Goal: Contribute content: Add original content to the website for others to see

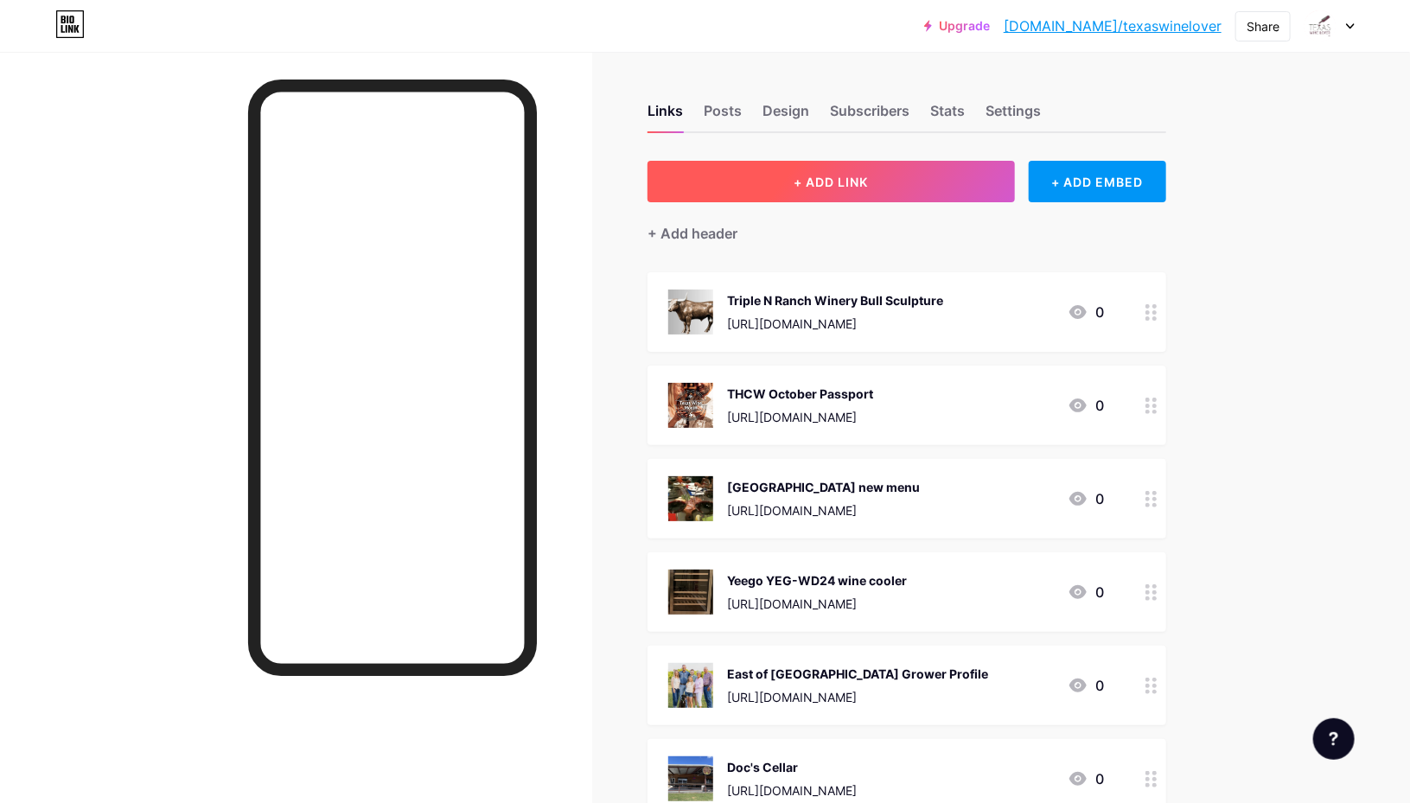
click at [840, 179] on span "+ ADD LINK" at bounding box center [830, 182] width 74 height 15
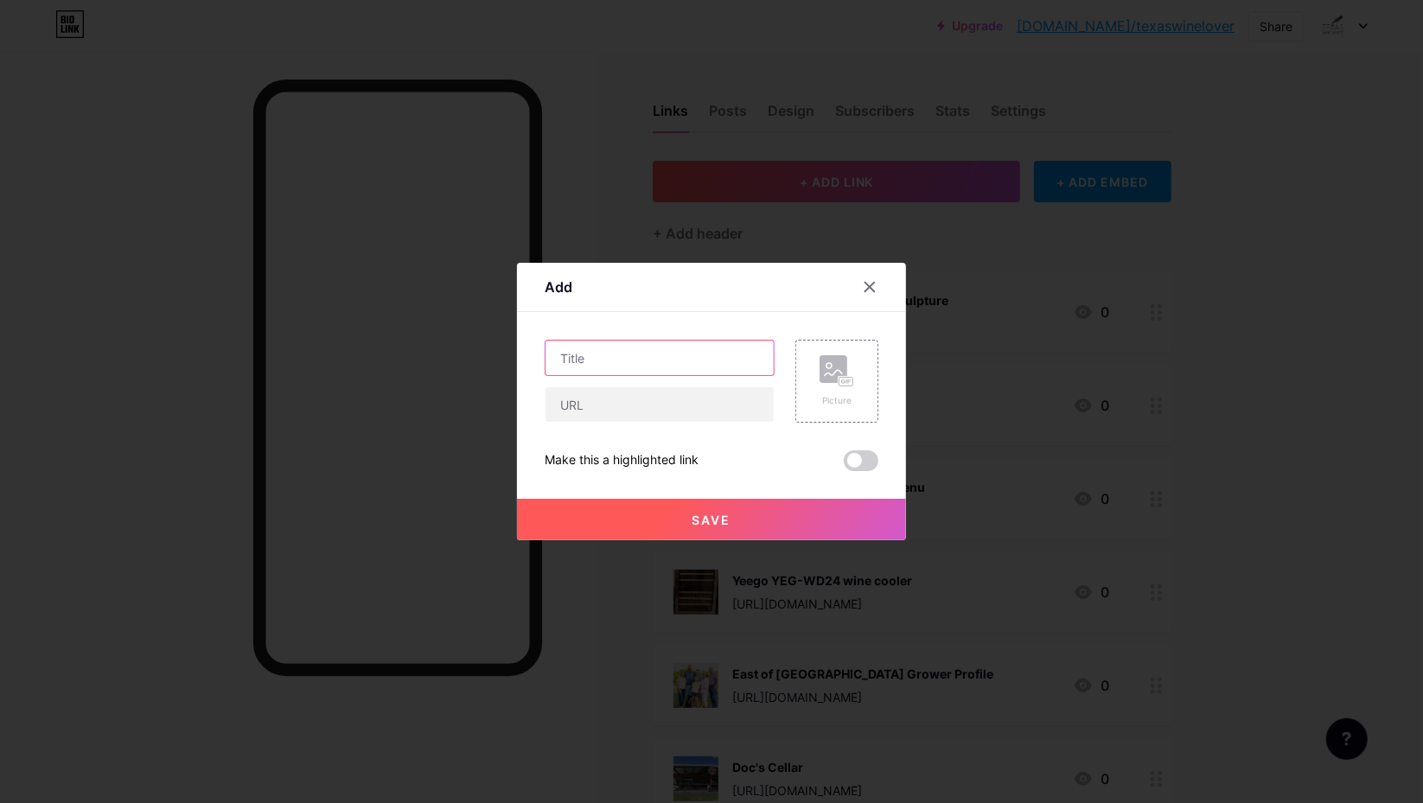
click at [646, 357] on input "text" at bounding box center [659, 358] width 228 height 35
type input "Adelphos Cellars"
click at [716, 398] on input "text" at bounding box center [659, 404] width 228 height 35
paste input "[URL][DOMAIN_NAME]"
type input "[URL][DOMAIN_NAME]"
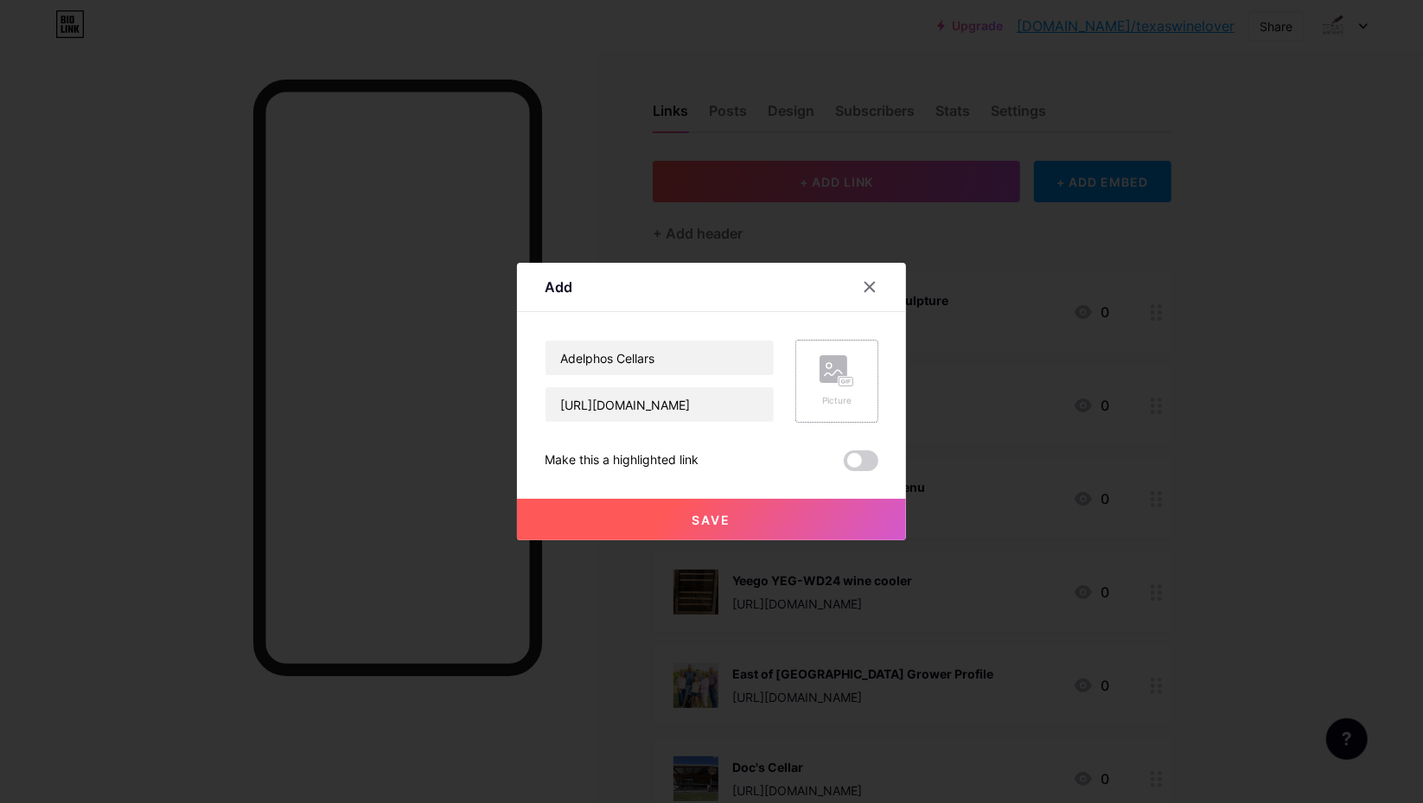
click at [831, 372] on rect at bounding box center [833, 369] width 28 height 28
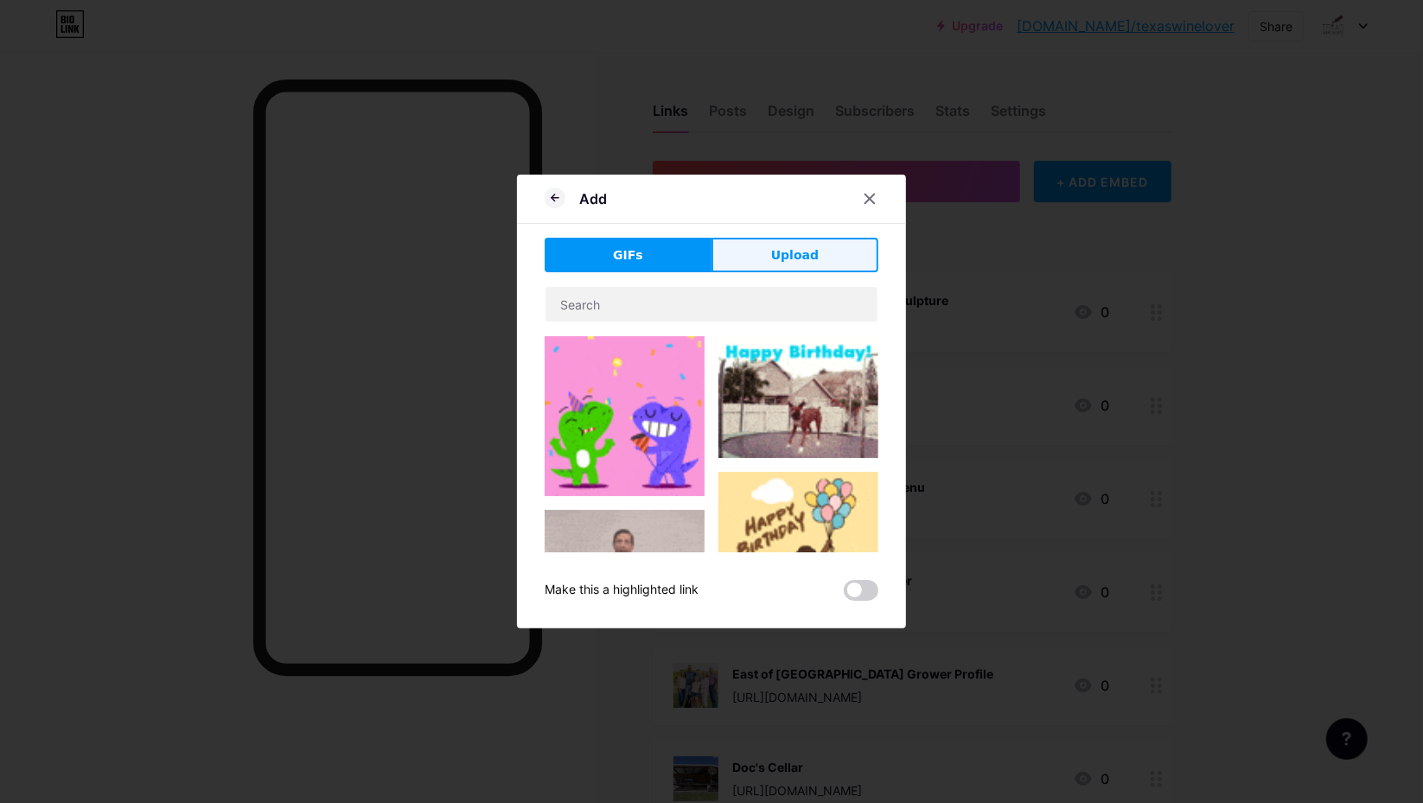
click at [808, 246] on span "Upload" at bounding box center [795, 255] width 48 height 18
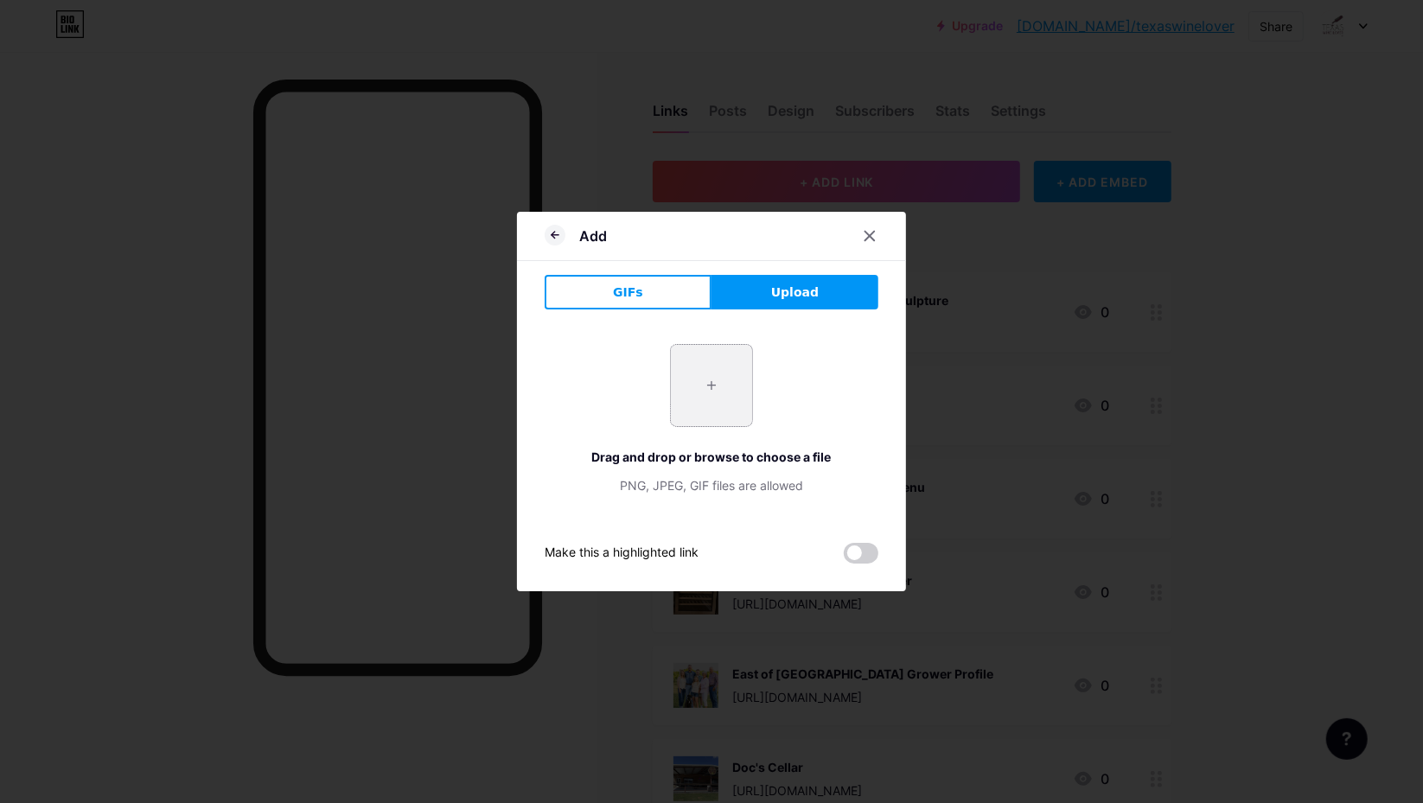
click at [709, 376] on input "file" at bounding box center [711, 385] width 81 height 81
type input "C:\fakepath\Adelphos Cellars outside.webp"
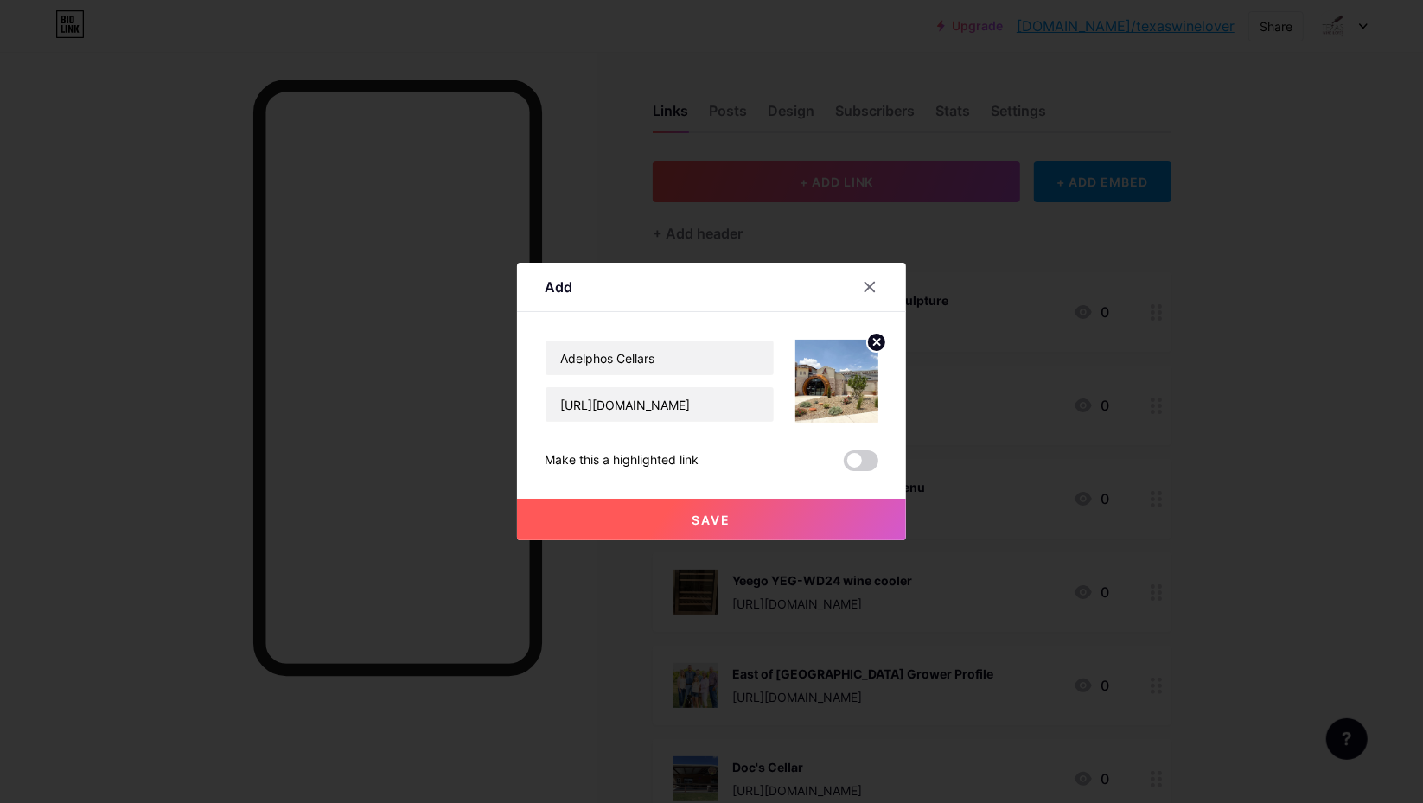
click at [866, 467] on span at bounding box center [860, 460] width 35 height 21
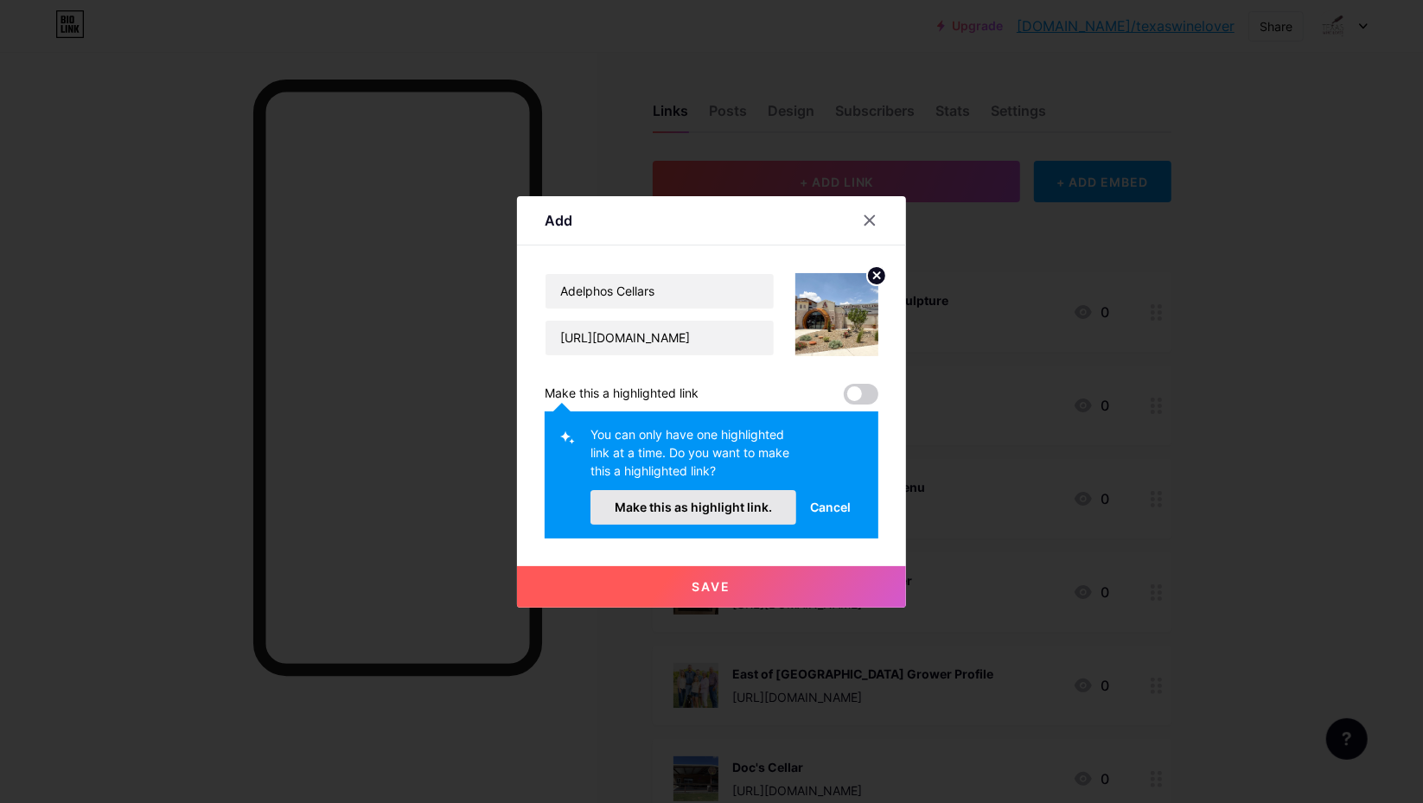
click at [722, 507] on span "Make this as highlight link." at bounding box center [692, 507] width 157 height 15
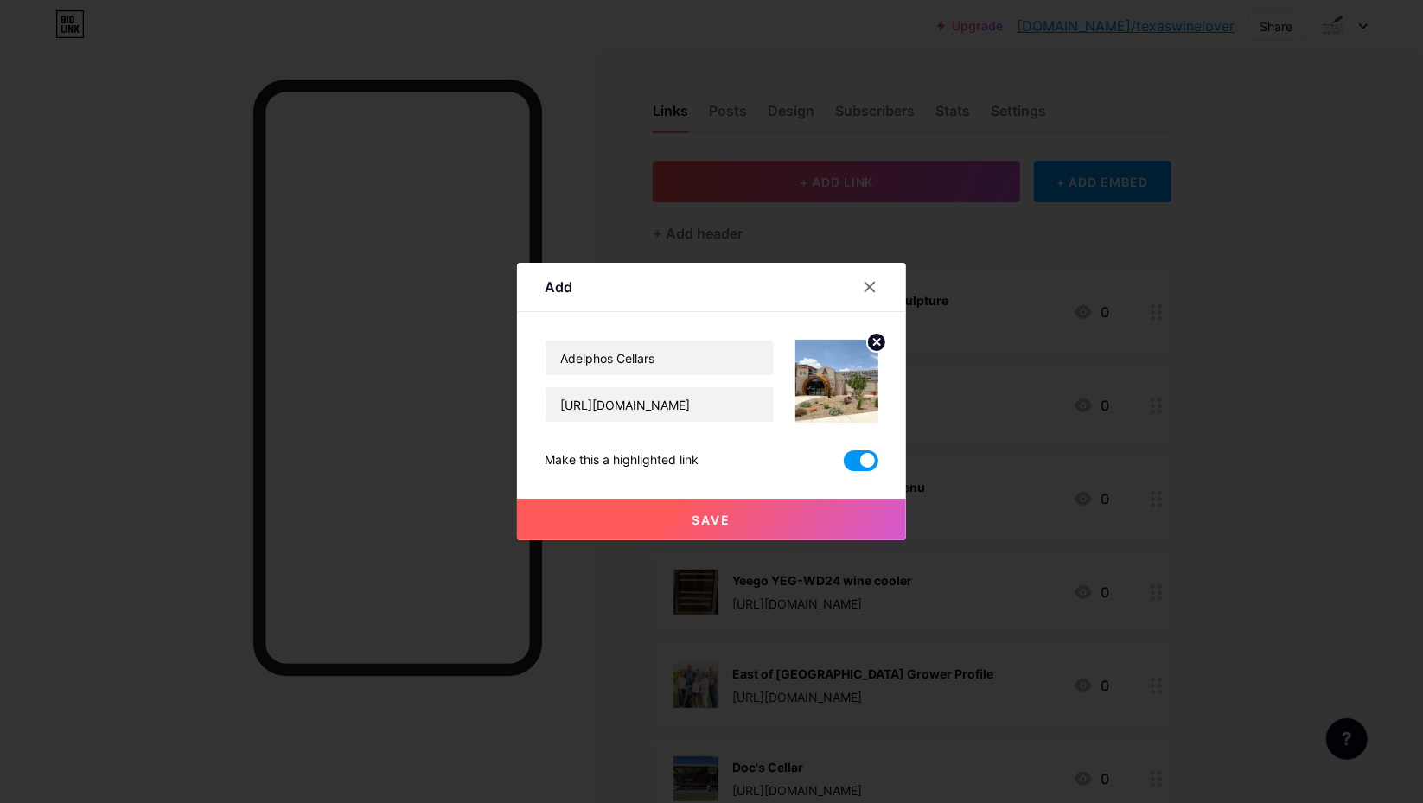
click at [717, 521] on span "Save" at bounding box center [711, 519] width 39 height 15
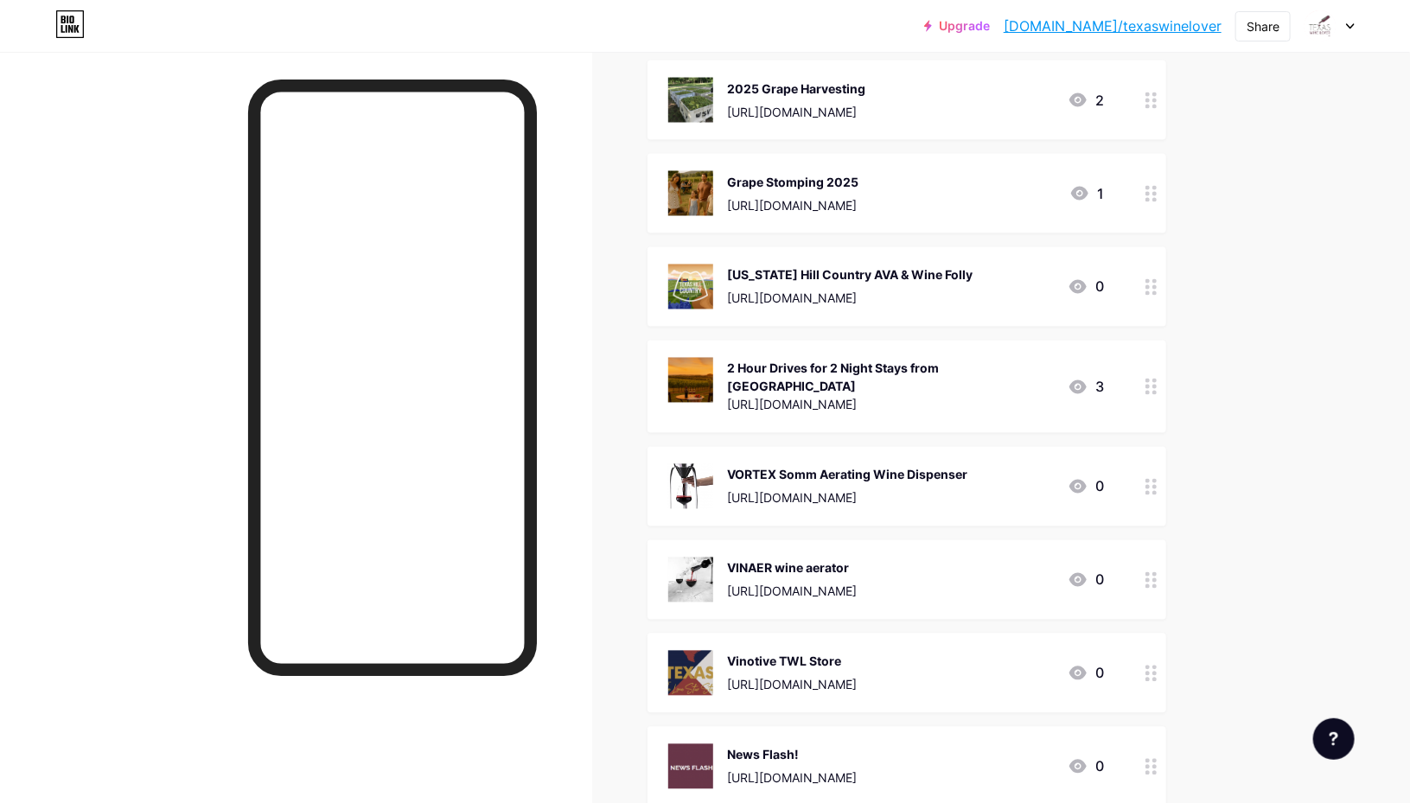
scroll to position [1469, 0]
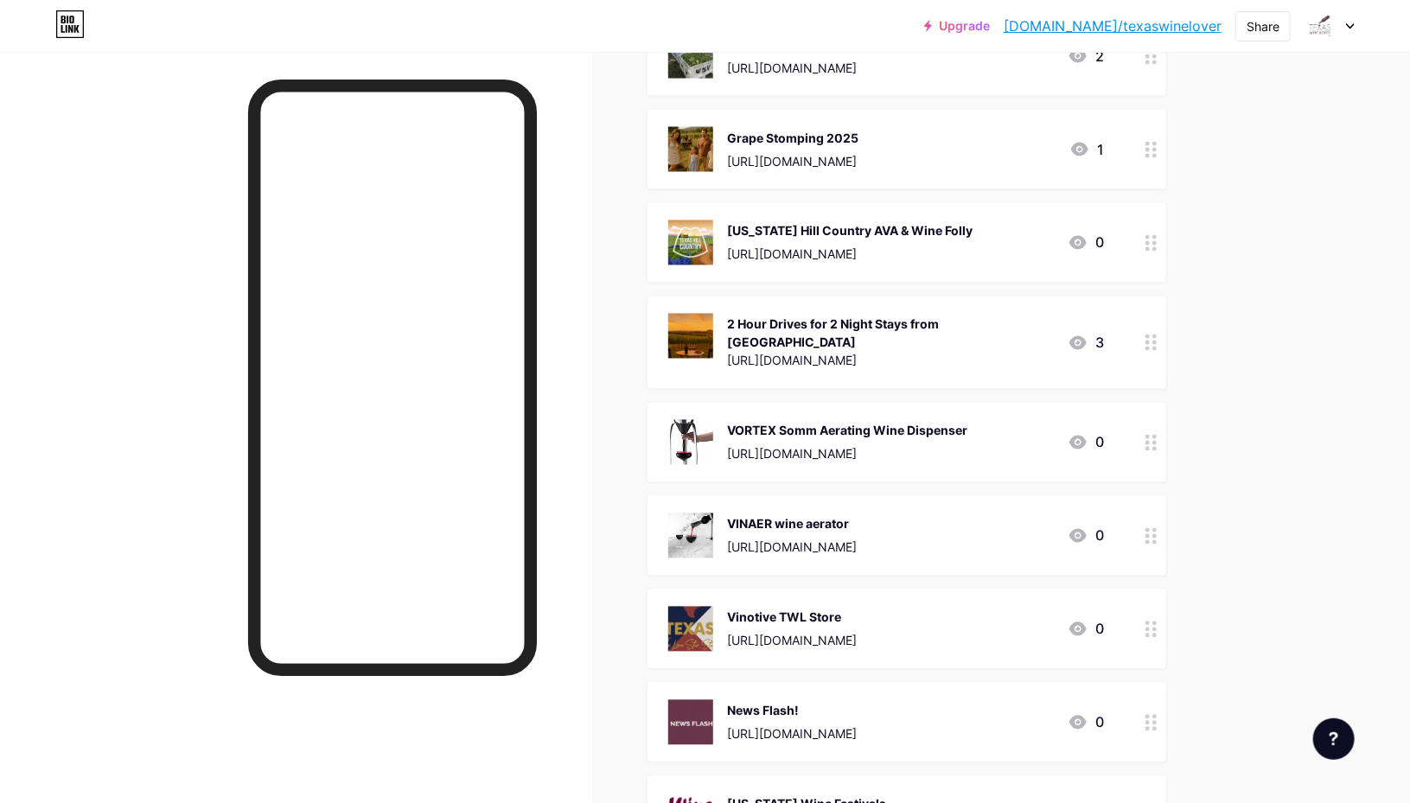
click at [1006, 338] on div "2 Hour Drives for 2 Night Stays from [GEOGRAPHIC_DATA] [URL][DOMAIN_NAME] 3" at bounding box center [886, 343] width 436 height 58
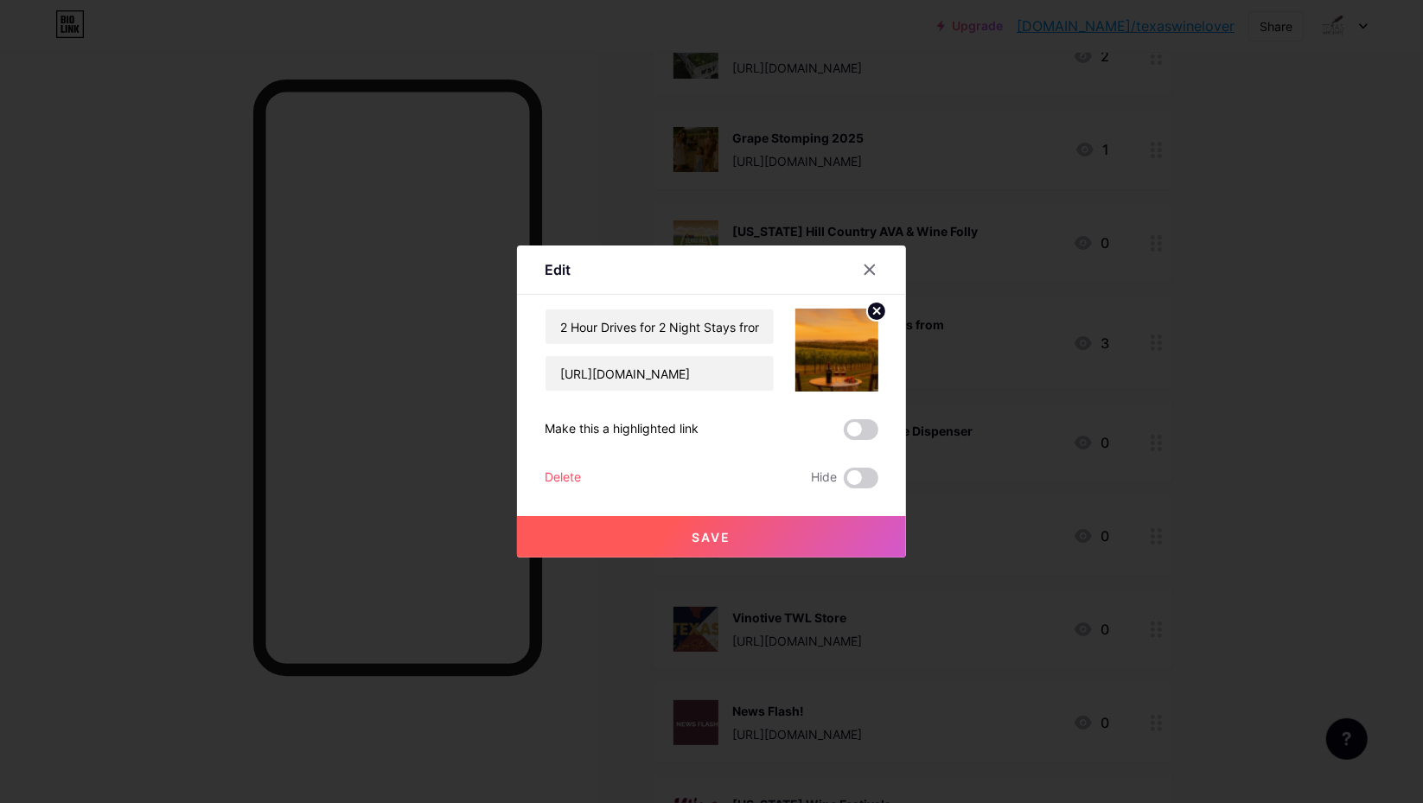
click at [565, 479] on div "Delete" at bounding box center [562, 478] width 36 height 21
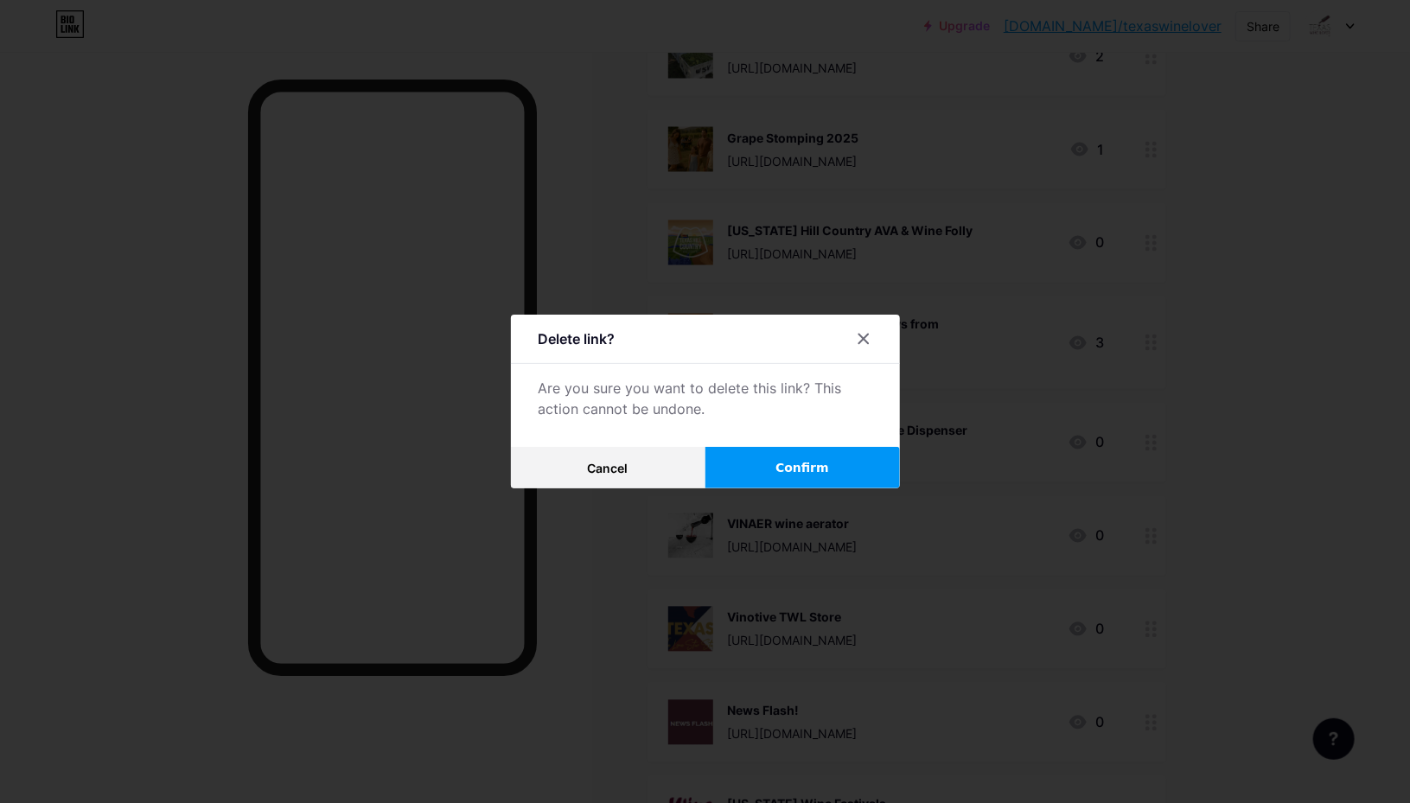
click at [786, 476] on span "Confirm" at bounding box center [802, 468] width 54 height 18
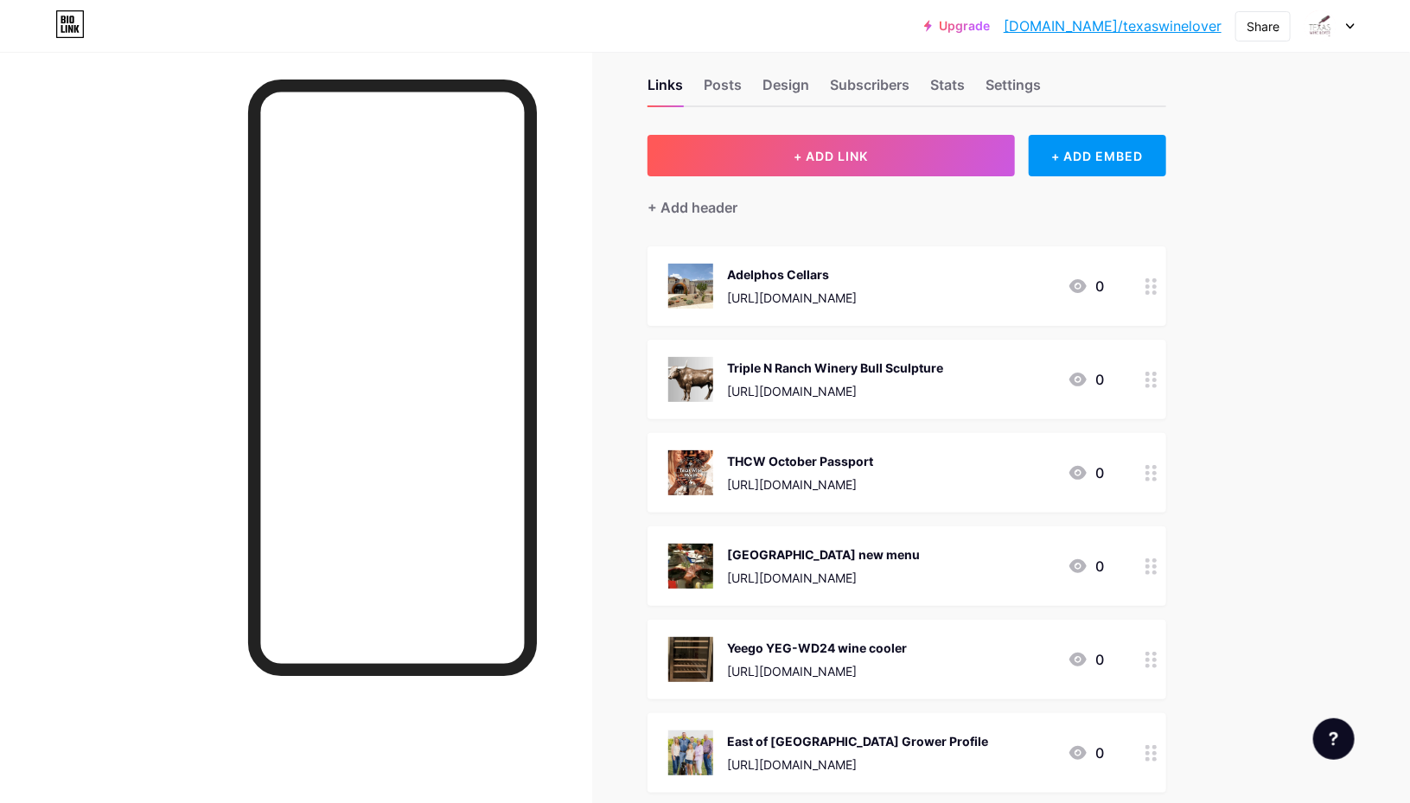
scroll to position [0, 0]
